Goal: Transaction & Acquisition: Purchase product/service

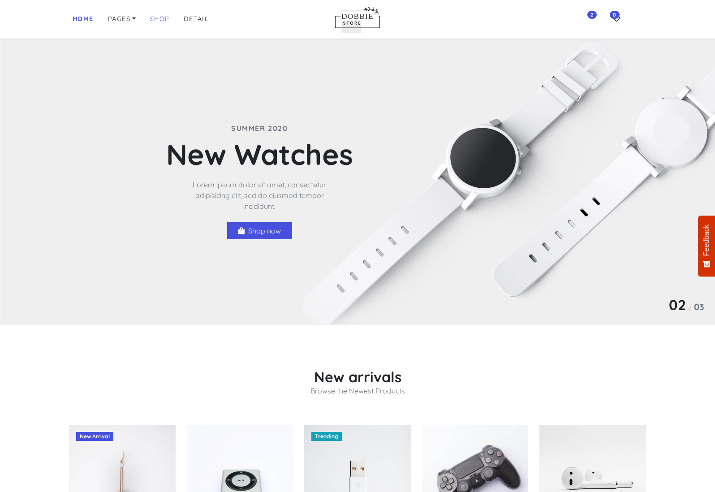
click at [153, 17] on link "Shop" at bounding box center [160, 19] width 27 height 17
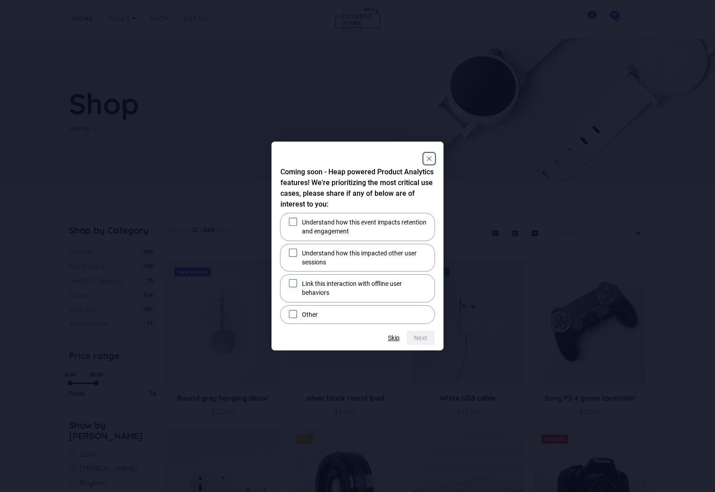
click at [427, 160] on rect "Close" at bounding box center [429, 158] width 11 height 11
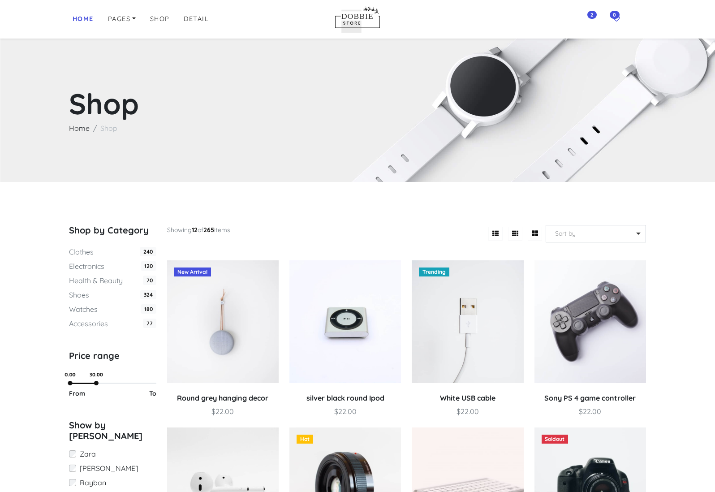
click at [614, 13] on span "0" at bounding box center [615, 15] width 10 height 8
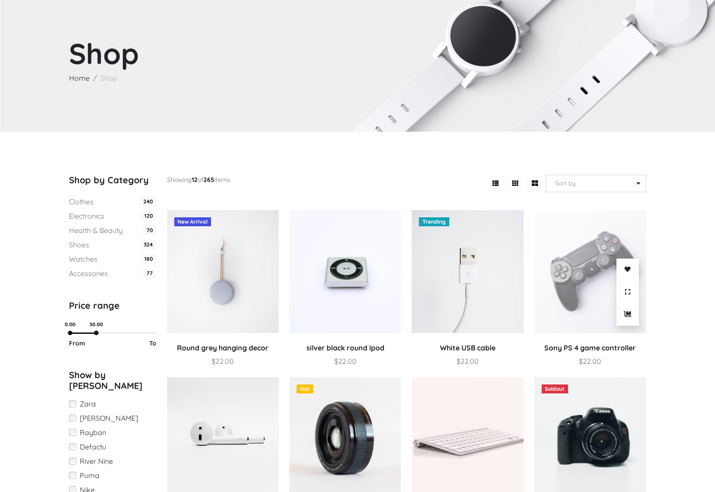
scroll to position [80, 0]
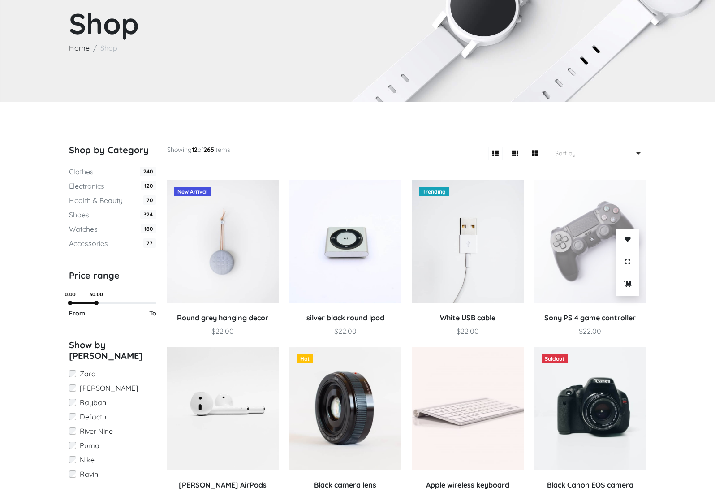
click at [593, 276] on img at bounding box center [591, 241] width 112 height 123
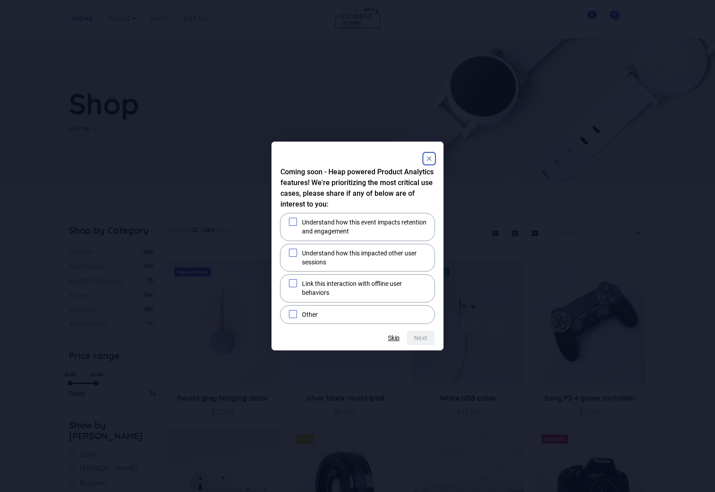
scroll to position [80, 0]
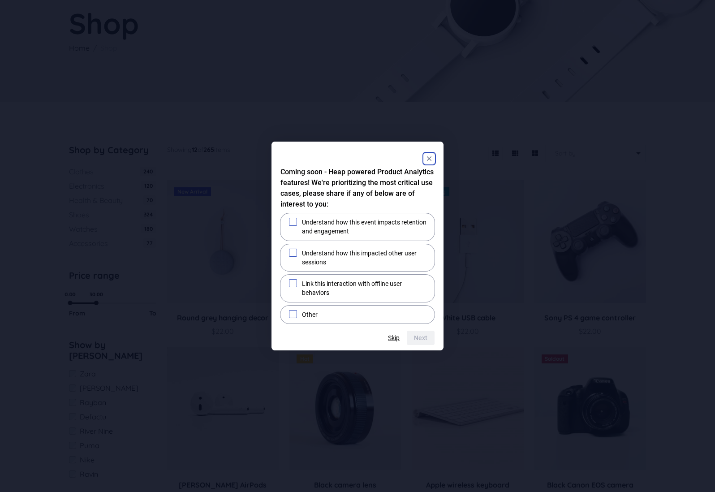
click at [431, 159] on rect "Close" at bounding box center [429, 158] width 11 height 11
